Goal: Information Seeking & Learning: Learn about a topic

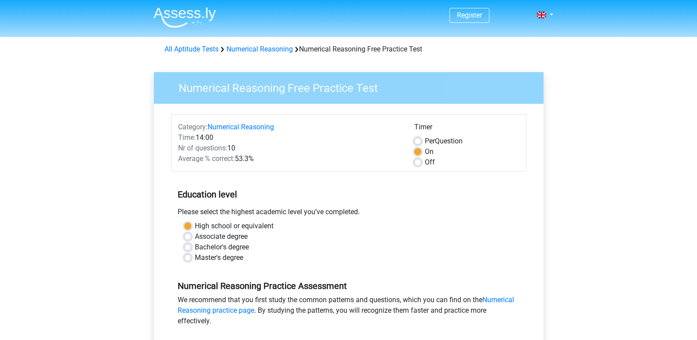
scroll to position [88, 0]
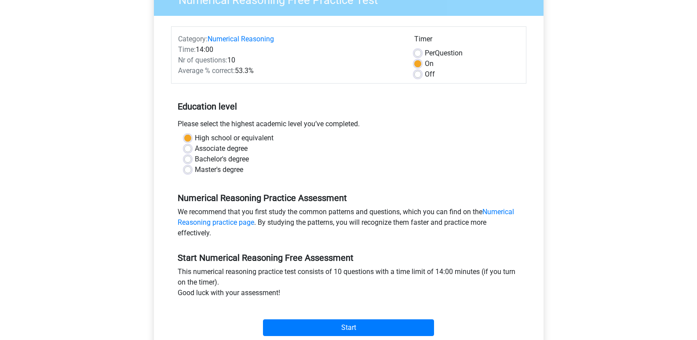
drag, startPoint x: 188, startPoint y: 150, endPoint x: 187, endPoint y: 143, distance: 6.2
click at [195, 150] on label "Associate degree" at bounding box center [221, 148] width 53 height 11
click at [188, 150] on input "Associate degree" at bounding box center [187, 147] width 7 height 9
radio input "true"
click at [195, 138] on label "High school or equivalent" at bounding box center [234, 138] width 79 height 11
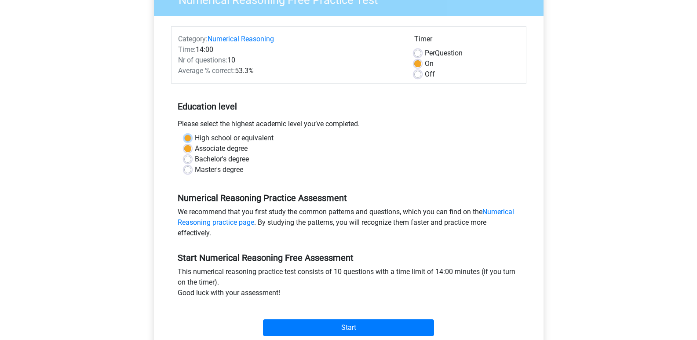
click at [187, 138] on input "High school or equivalent" at bounding box center [187, 137] width 7 height 9
radio input "true"
click at [195, 147] on label "Associate degree" at bounding box center [221, 148] width 53 height 11
click at [190, 147] on input "Associate degree" at bounding box center [187, 147] width 7 height 9
radio input "true"
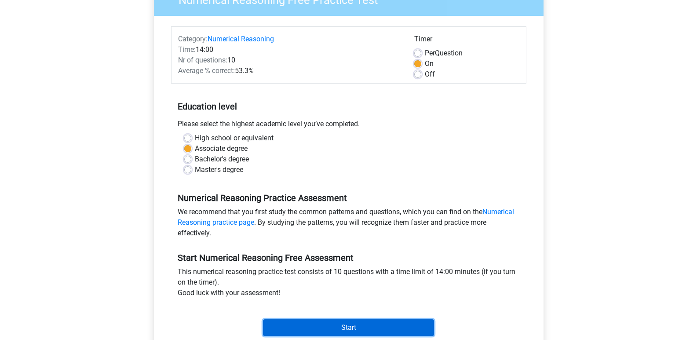
click at [346, 326] on input "Start" at bounding box center [348, 327] width 171 height 17
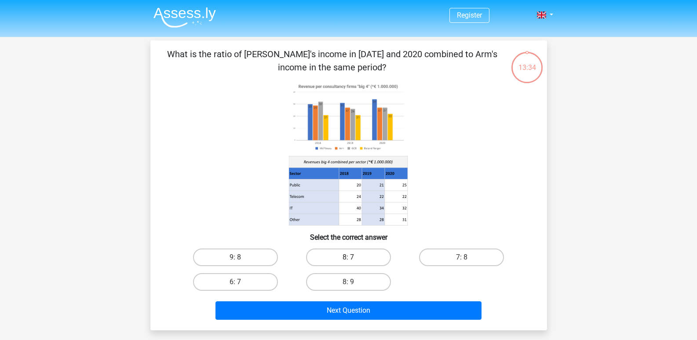
click at [359, 260] on label "8: 7" at bounding box center [348, 258] width 85 height 18
click at [354, 260] on input "8: 7" at bounding box center [351, 260] width 6 height 6
radio input "true"
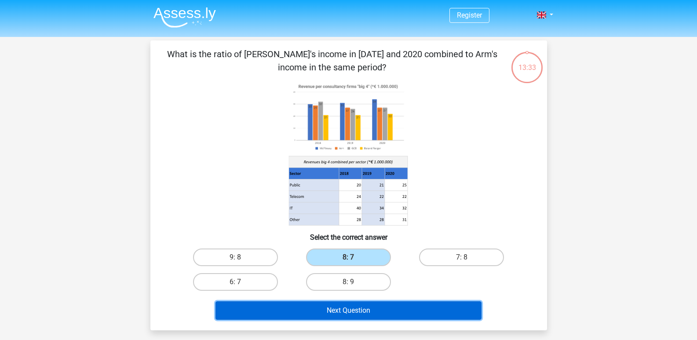
click at [348, 312] on button "Next Question" at bounding box center [349, 310] width 266 height 18
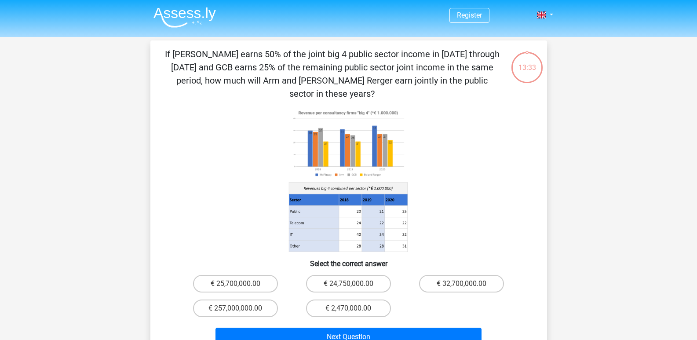
scroll to position [40, 0]
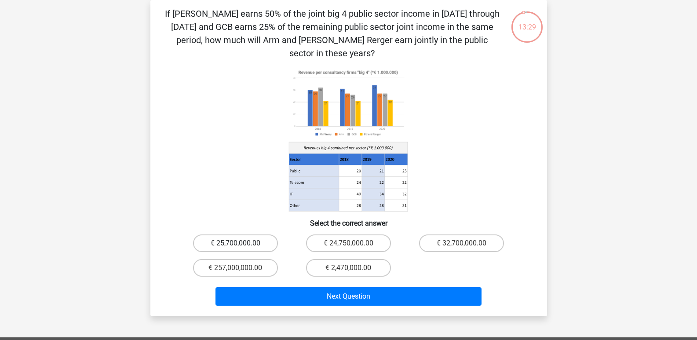
click at [247, 235] on label "€ 25,700,000.00" at bounding box center [235, 244] width 85 height 18
click at [241, 243] on input "€ 25,700,000.00" at bounding box center [238, 246] width 6 height 6
radio input "true"
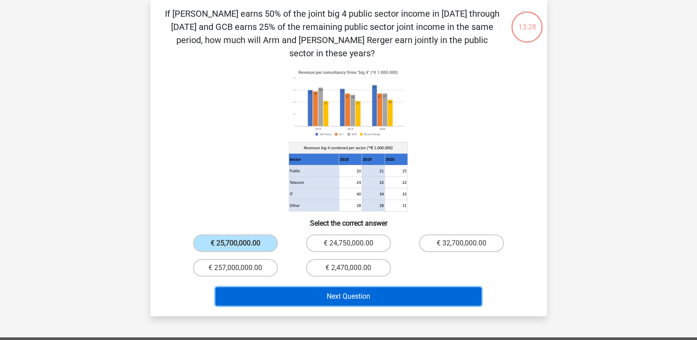
click at [350, 287] on button "Next Question" at bounding box center [349, 296] width 266 height 18
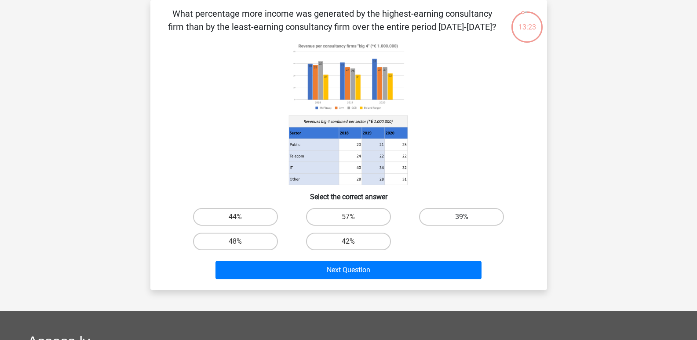
click at [454, 212] on label "39%" at bounding box center [461, 217] width 85 height 18
click at [462, 217] on input "39%" at bounding box center [465, 220] width 6 height 6
radio input "true"
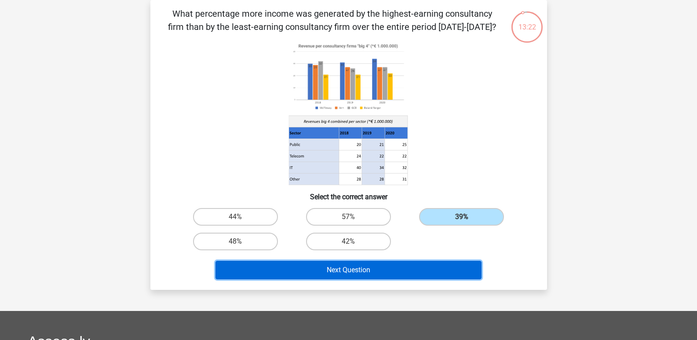
click at [330, 268] on button "Next Question" at bounding box center [349, 270] width 266 height 18
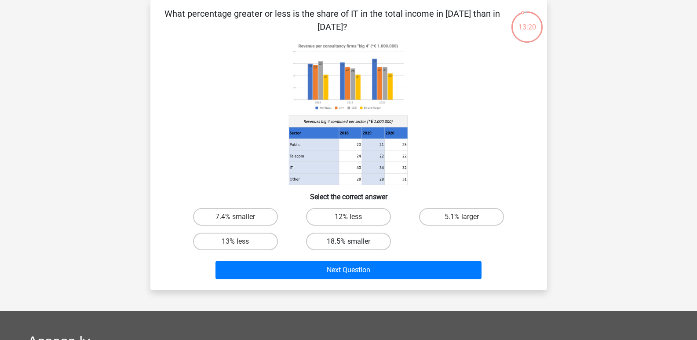
click at [340, 242] on label "18.5% smaller" at bounding box center [348, 242] width 85 height 18
click at [348, 242] on input "18.5% smaller" at bounding box center [351, 245] width 6 height 6
radio input "true"
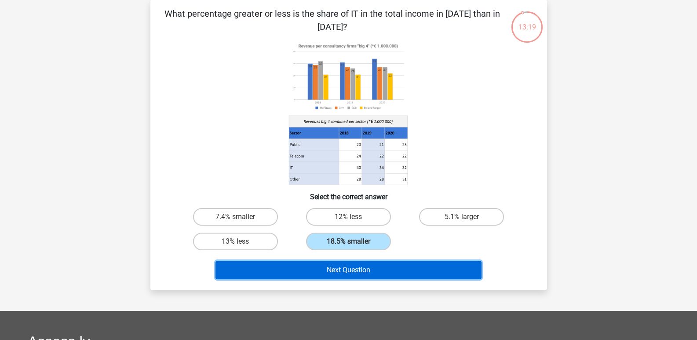
click at [338, 269] on button "Next Question" at bounding box center [349, 270] width 266 height 18
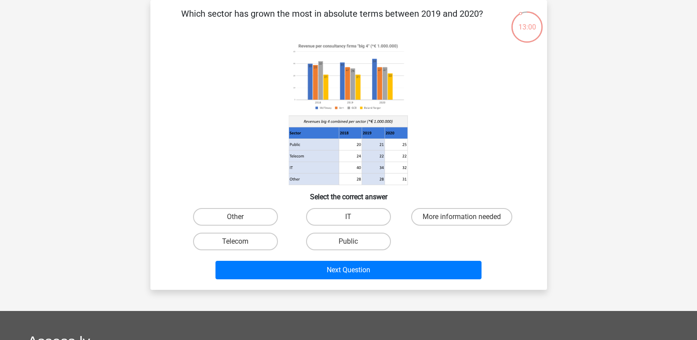
click at [350, 244] on input "Public" at bounding box center [351, 245] width 6 height 6
radio input "true"
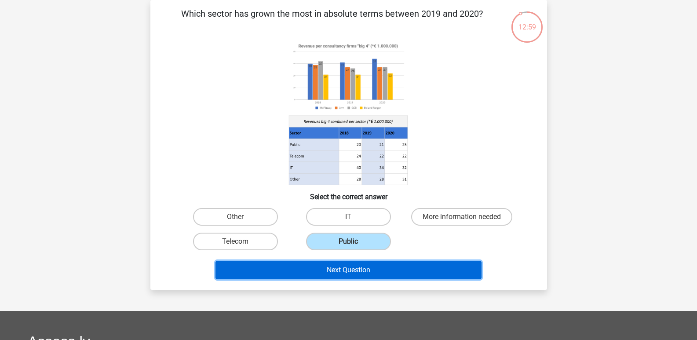
click at [348, 270] on button "Next Question" at bounding box center [349, 270] width 266 height 18
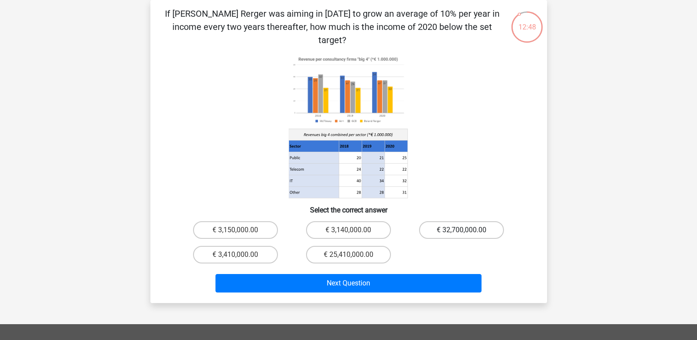
click at [442, 221] on label "€ 32,700,000.00" at bounding box center [461, 230] width 85 height 18
click at [462, 230] on input "€ 32,700,000.00" at bounding box center [465, 233] width 6 height 6
radio input "true"
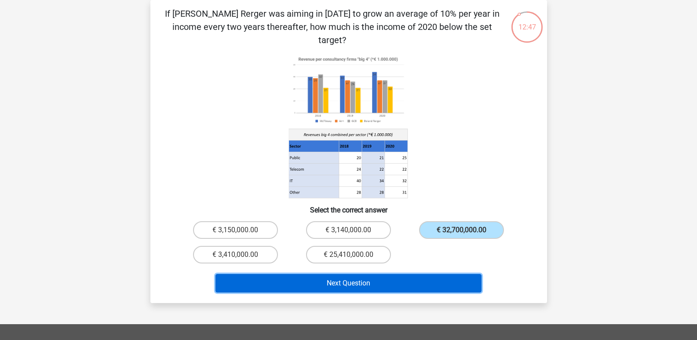
click at [345, 274] on button "Next Question" at bounding box center [349, 283] width 266 height 18
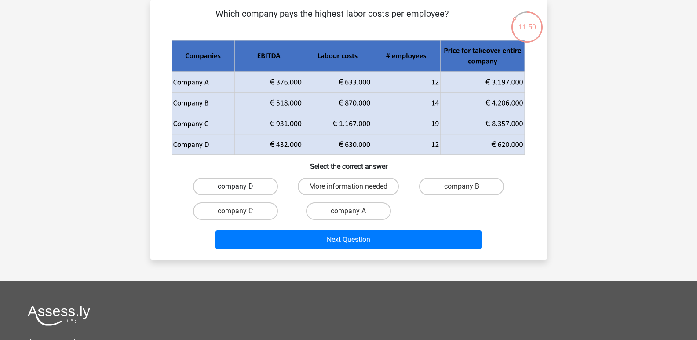
click at [247, 183] on label "company D" at bounding box center [235, 187] width 85 height 18
click at [241, 187] on input "company D" at bounding box center [238, 190] width 6 height 6
radio input "true"
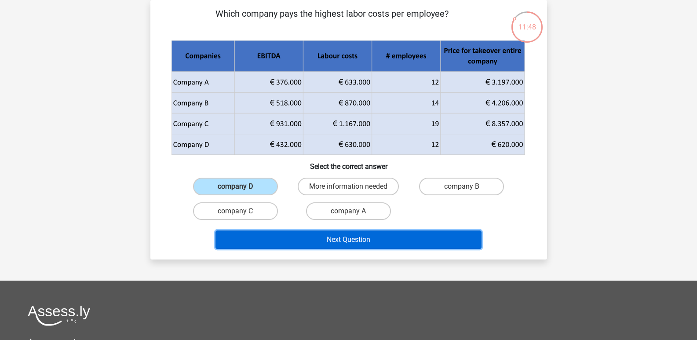
click at [348, 238] on button "Next Question" at bounding box center [349, 240] width 266 height 18
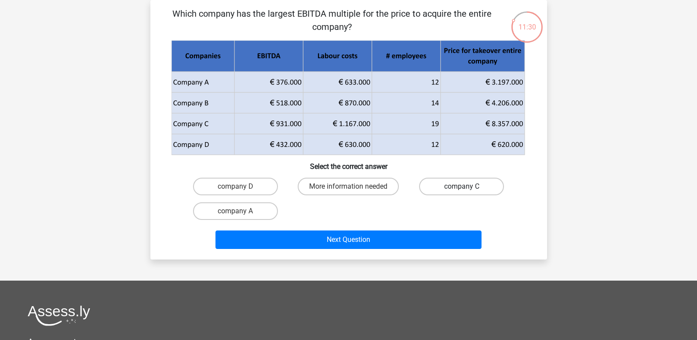
click at [464, 184] on label "company C" at bounding box center [461, 187] width 85 height 18
click at [464, 187] on input "company C" at bounding box center [465, 190] width 6 height 6
radio input "true"
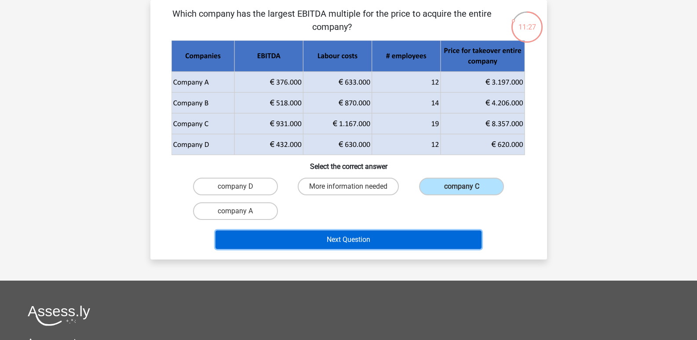
click at [340, 239] on button "Next Question" at bounding box center [349, 240] width 266 height 18
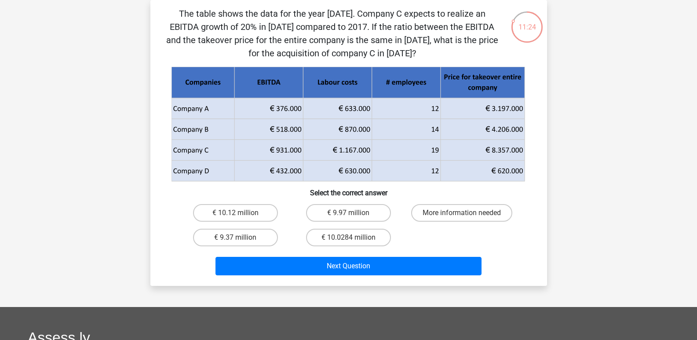
click at [348, 172] on icon at bounding box center [372, 171] width 138 height 21
click at [347, 216] on label "€ 9.97 million" at bounding box center [348, 213] width 85 height 18
click at [348, 216] on input "€ 9.97 million" at bounding box center [351, 216] width 6 height 6
radio input "true"
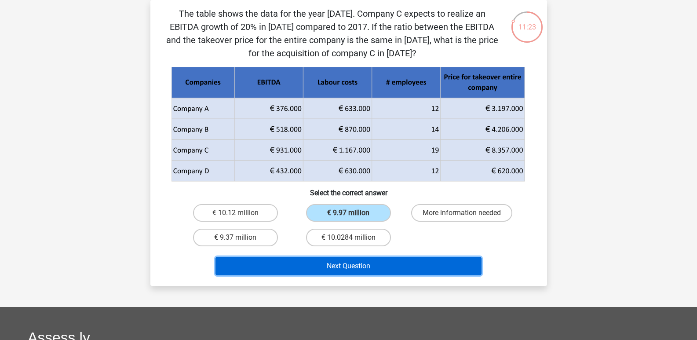
click at [343, 261] on button "Next Question" at bounding box center [349, 266] width 266 height 18
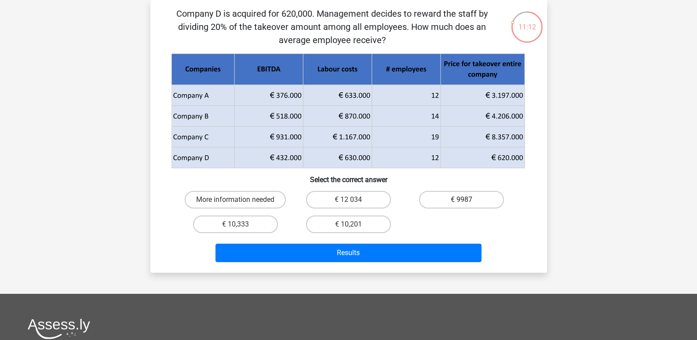
click at [469, 198] on label "€ 9987" at bounding box center [461, 200] width 85 height 18
click at [468, 200] on input "€ 9987" at bounding box center [465, 203] width 6 height 6
radio input "true"
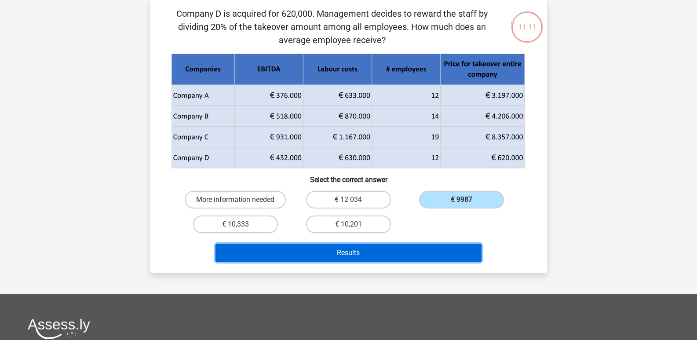
click at [344, 254] on button "Results" at bounding box center [349, 253] width 266 height 18
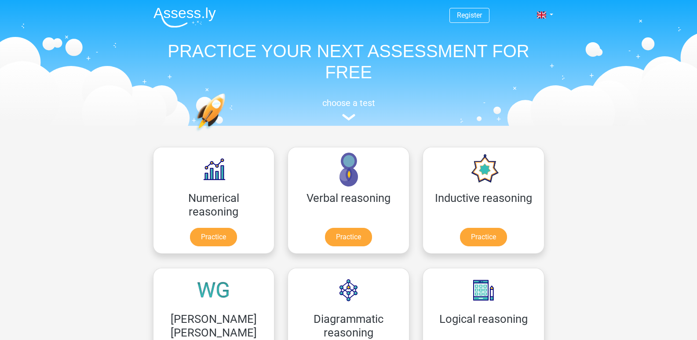
scroll to position [44, 0]
